Goal: Check status: Check status

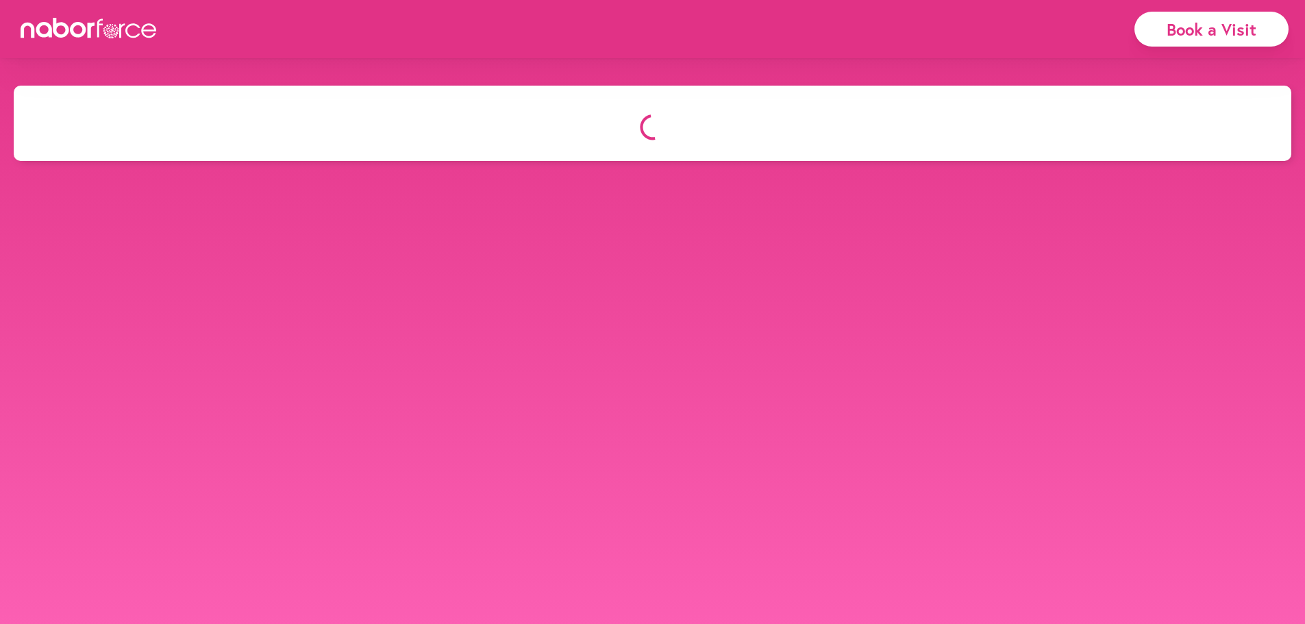
select select "*"
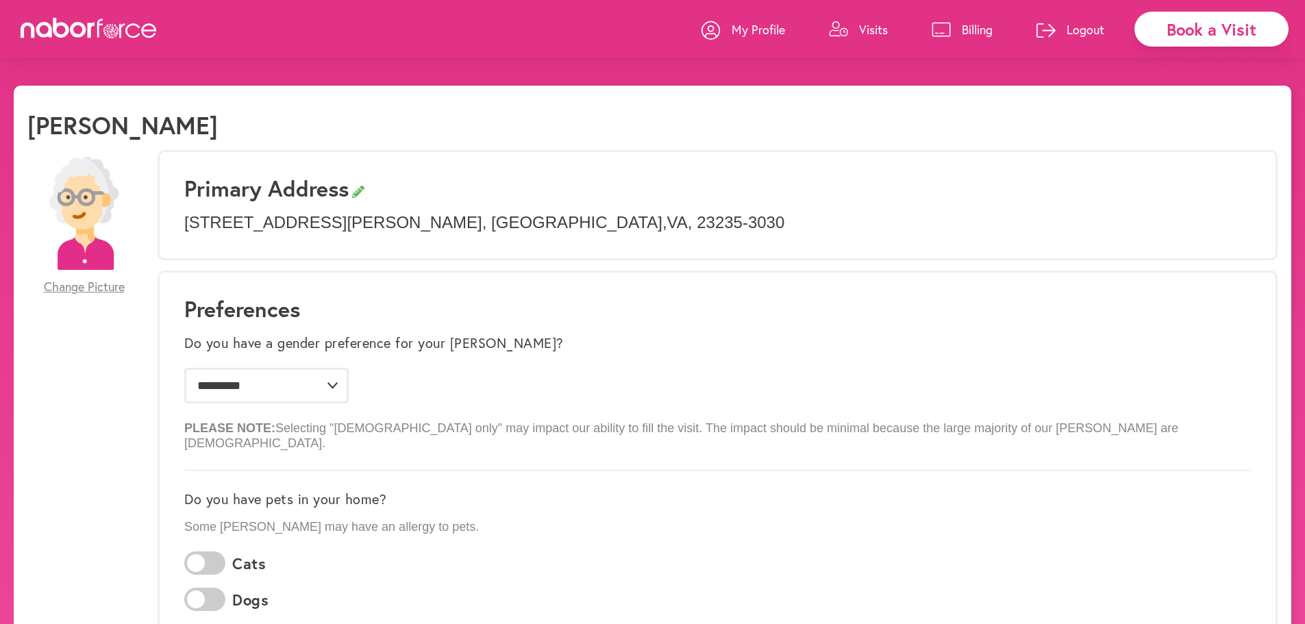
click at [865, 33] on p "Visits" at bounding box center [873, 29] width 29 height 16
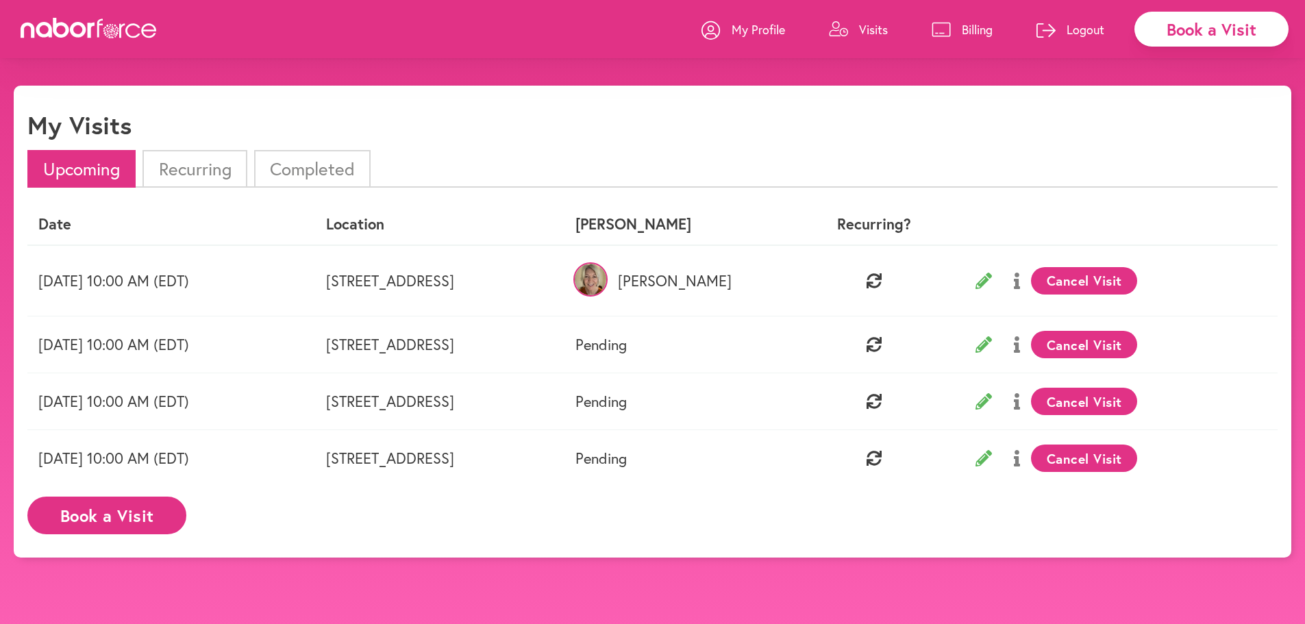
click at [983, 29] on p "Billing" at bounding box center [977, 29] width 31 height 16
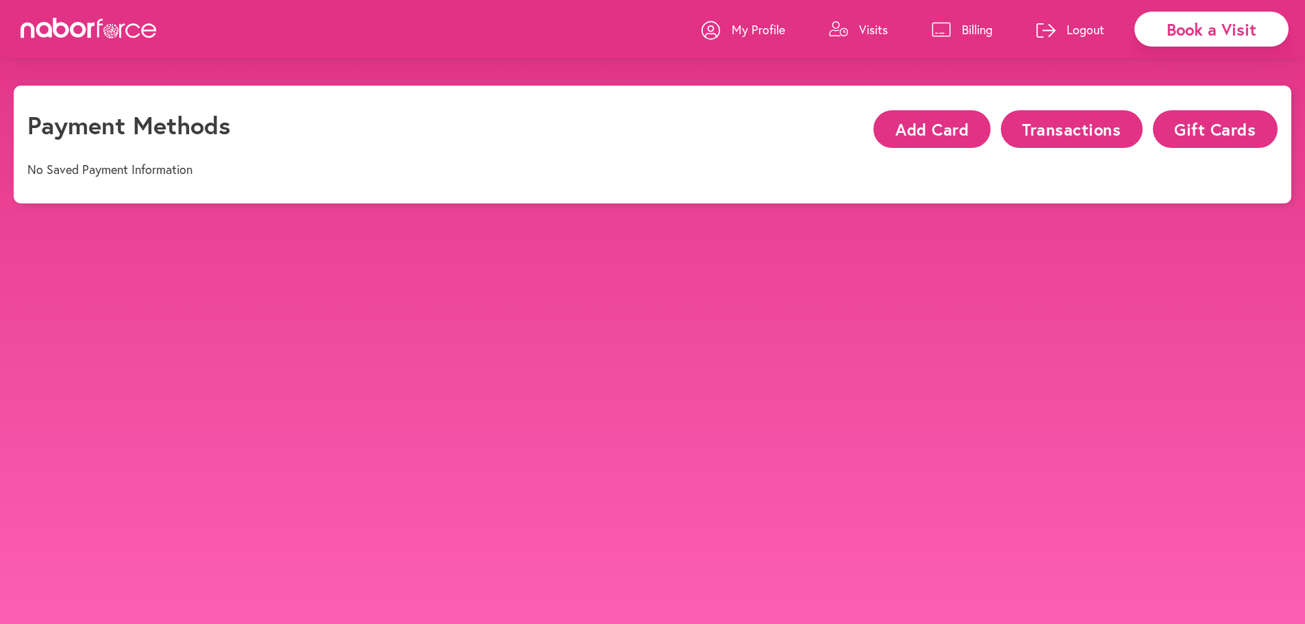
click at [876, 27] on p "Visits" at bounding box center [873, 29] width 29 height 16
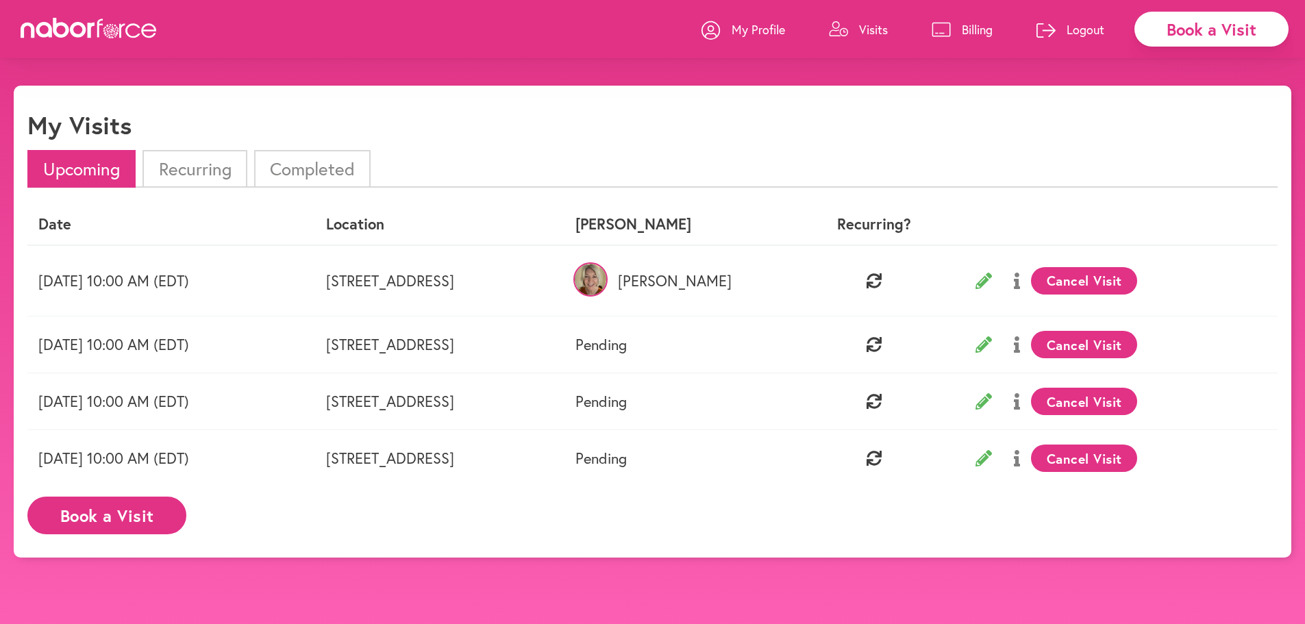
click at [319, 173] on li "Completed" at bounding box center [312, 169] width 116 height 38
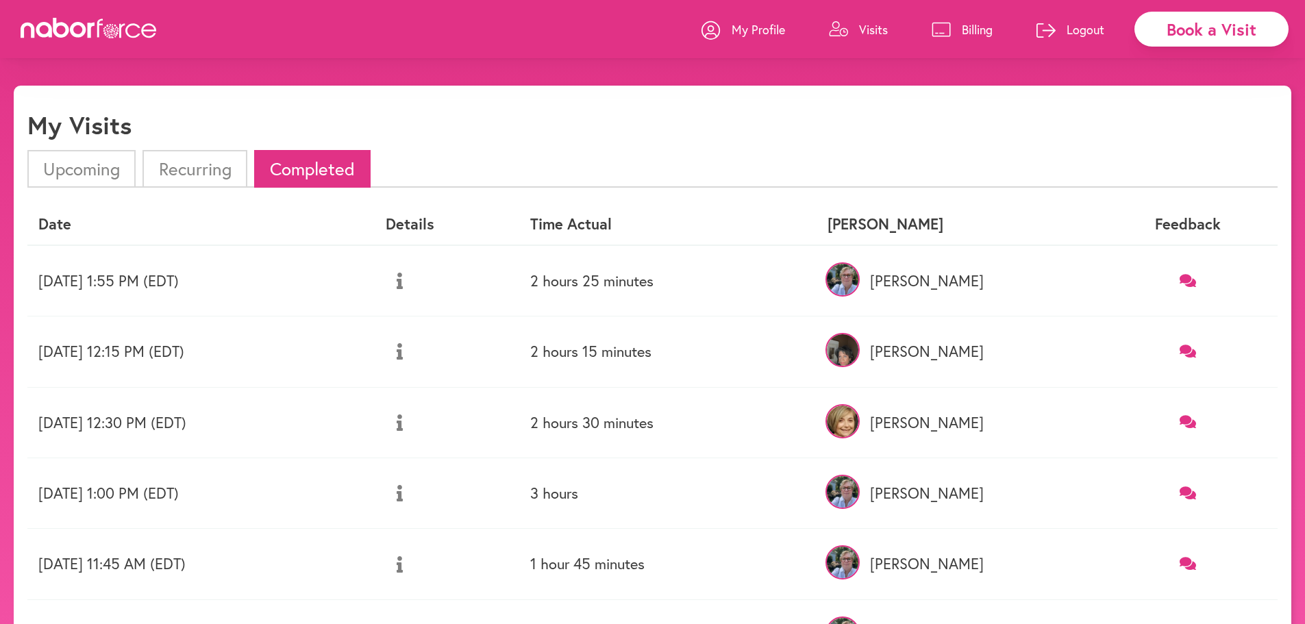
click at [216, 162] on li "Recurring" at bounding box center [194, 169] width 104 height 38
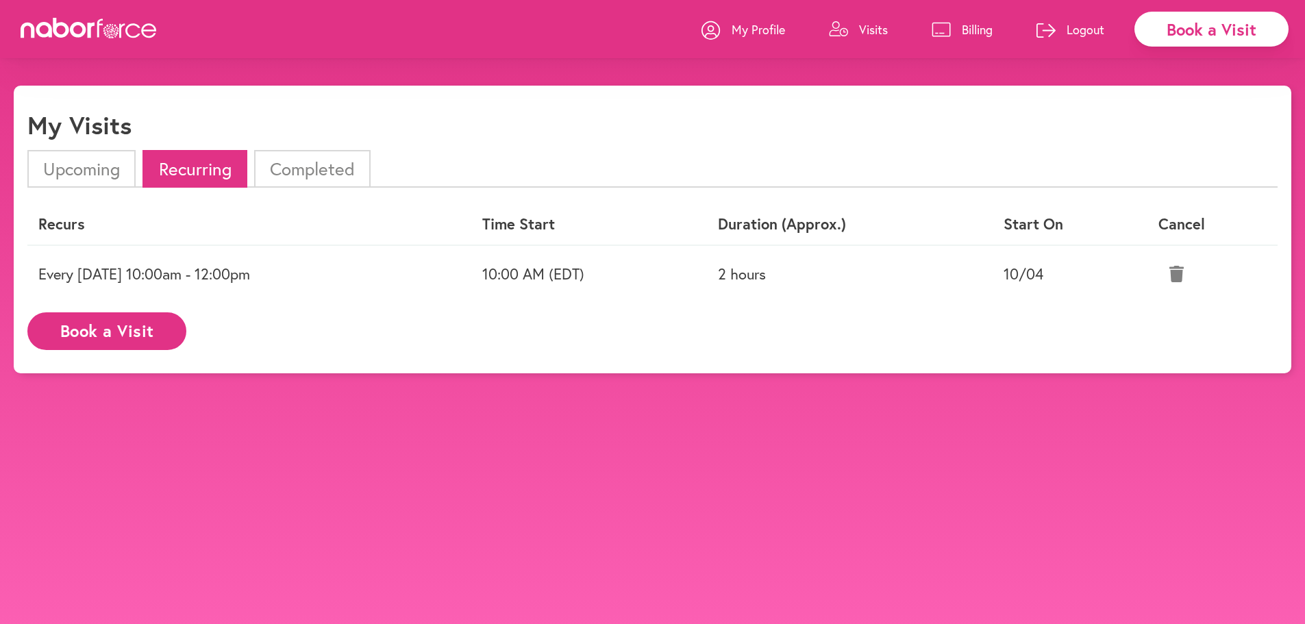
click at [877, 30] on p "Visits" at bounding box center [873, 29] width 29 height 16
click at [331, 168] on li "Completed" at bounding box center [312, 169] width 116 height 38
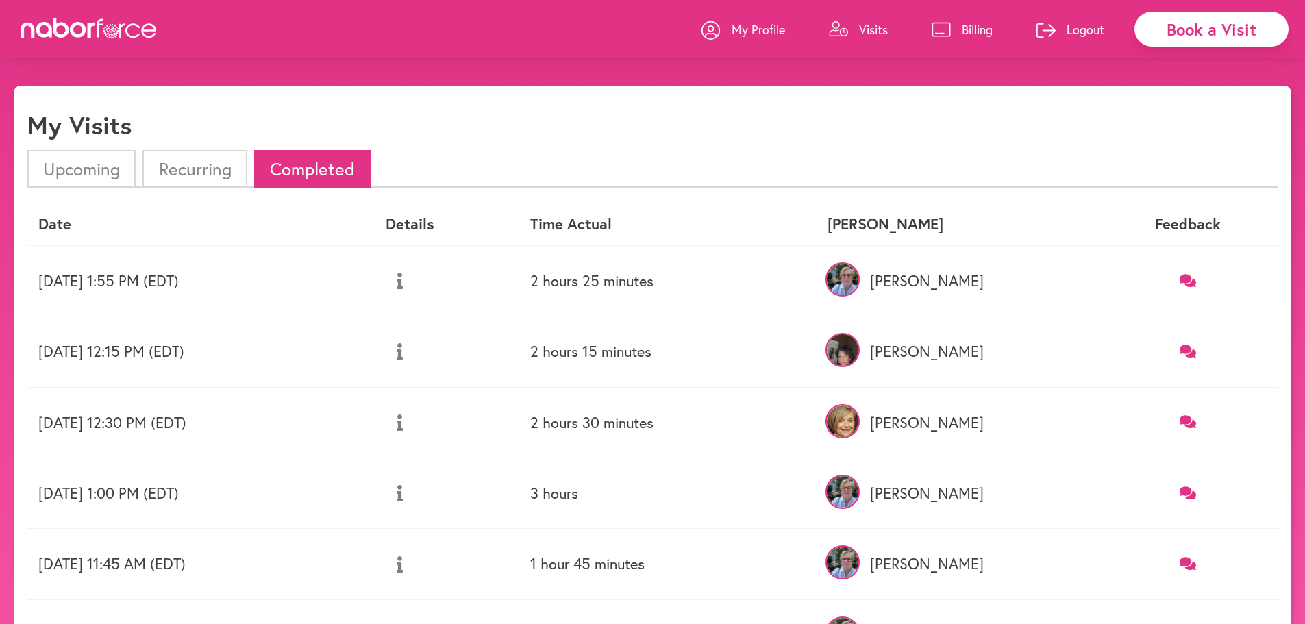
click at [965, 29] on p "Billing" at bounding box center [977, 29] width 31 height 16
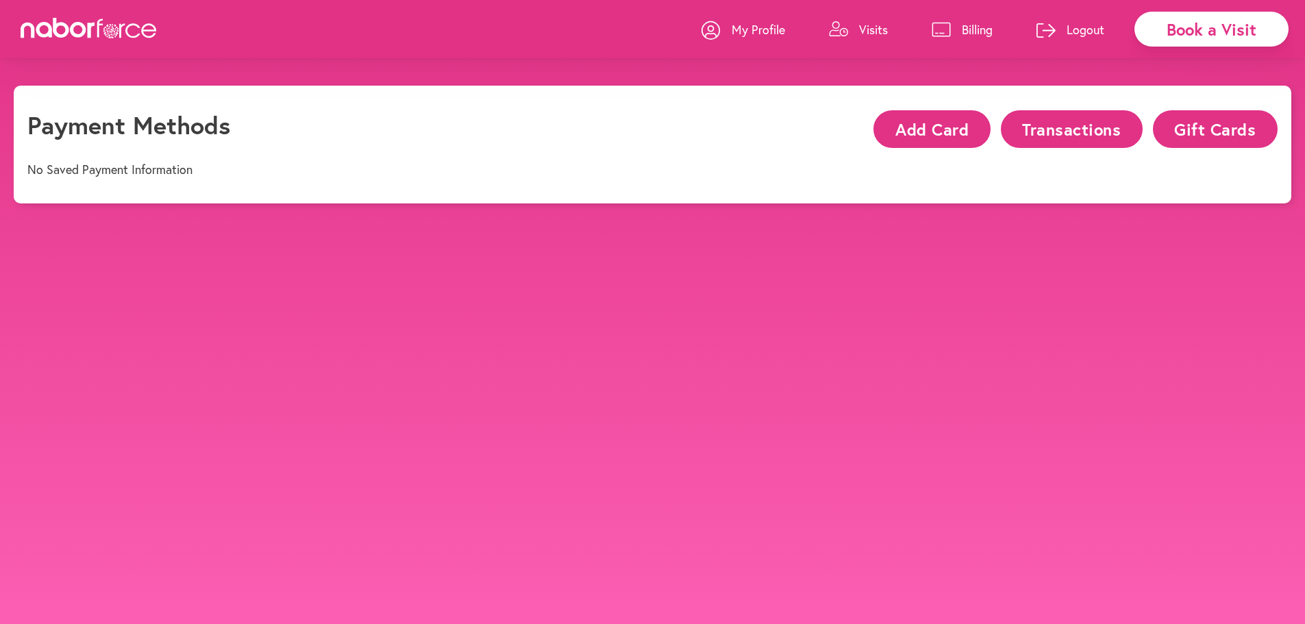
click at [869, 28] on p "Visits" at bounding box center [873, 29] width 29 height 16
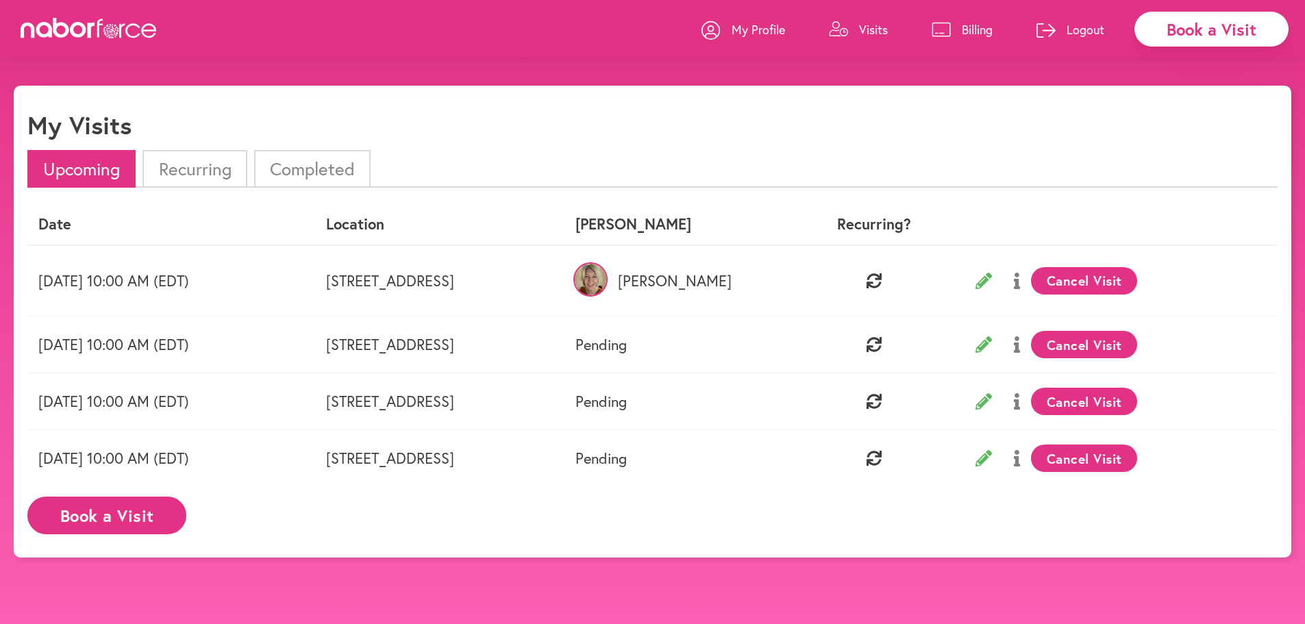
click at [325, 165] on li "Completed" at bounding box center [312, 169] width 116 height 38
